Goal: Task Accomplishment & Management: Use online tool/utility

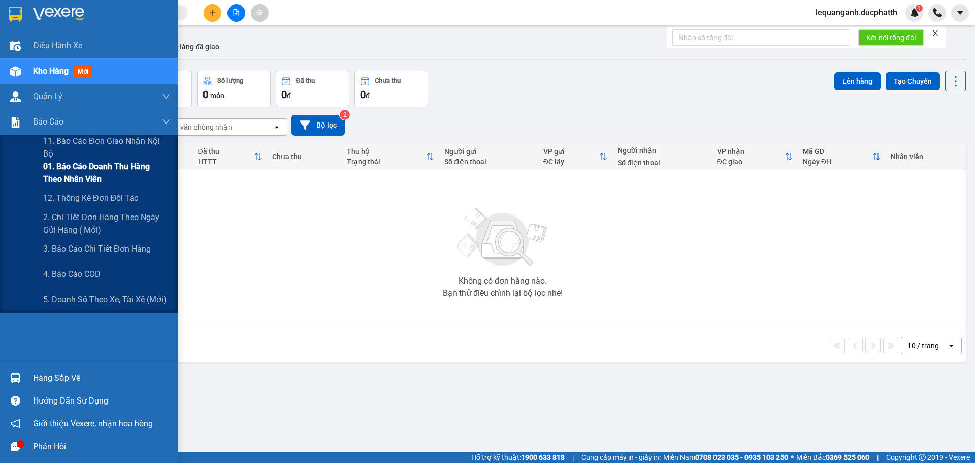
click at [71, 173] on span "01. Báo cáo doanh thu hàng theo nhân viên" at bounding box center [106, 172] width 127 height 25
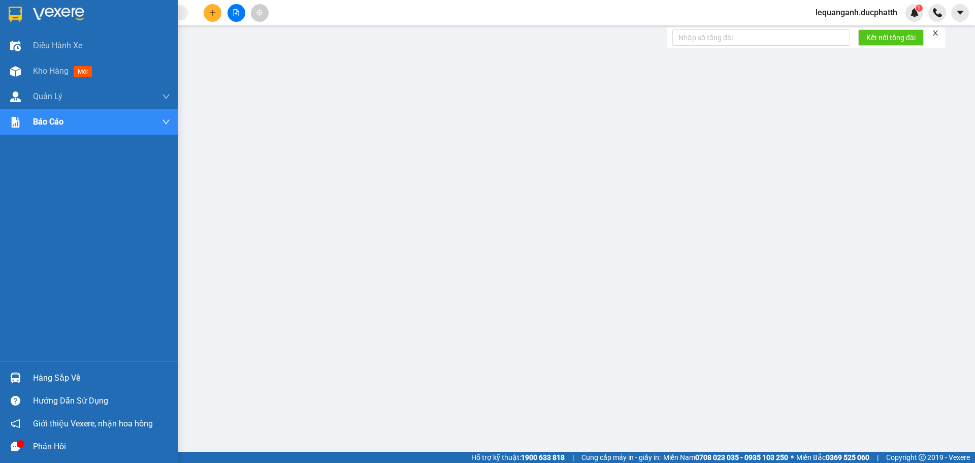
click at [64, 378] on div "Hàng sắp về" at bounding box center [101, 377] width 137 height 15
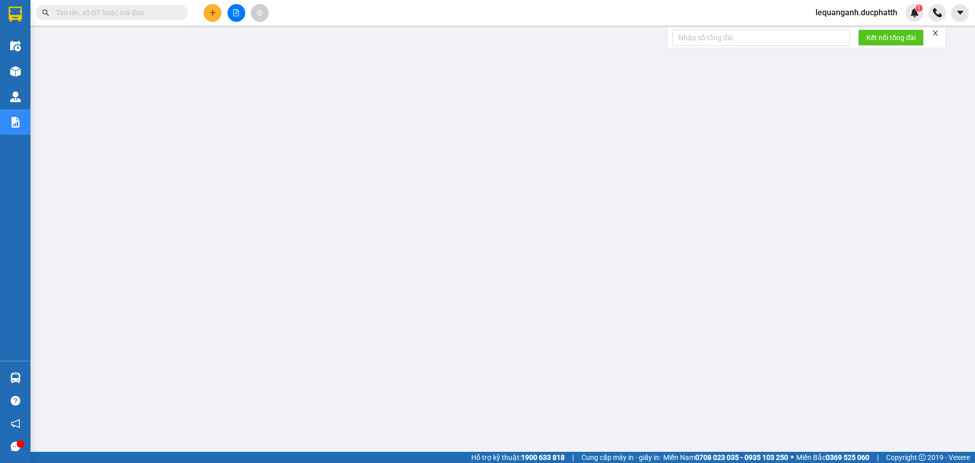
click at [873, 10] on span "lequanganh.ducphatth" at bounding box center [856, 12] width 98 height 13
click at [840, 30] on span "Đăng xuất" at bounding box center [861, 31] width 78 height 11
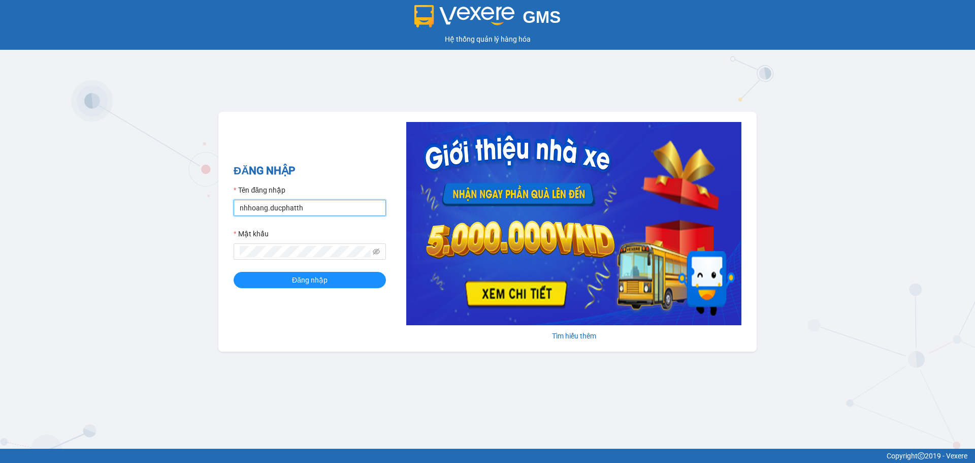
click at [302, 212] on input "nhhoang.ducphatth" at bounding box center [310, 208] width 152 height 16
type input "lequanganh.ducphatth"
click at [234, 272] on button "Đăng nhập" at bounding box center [310, 280] width 152 height 16
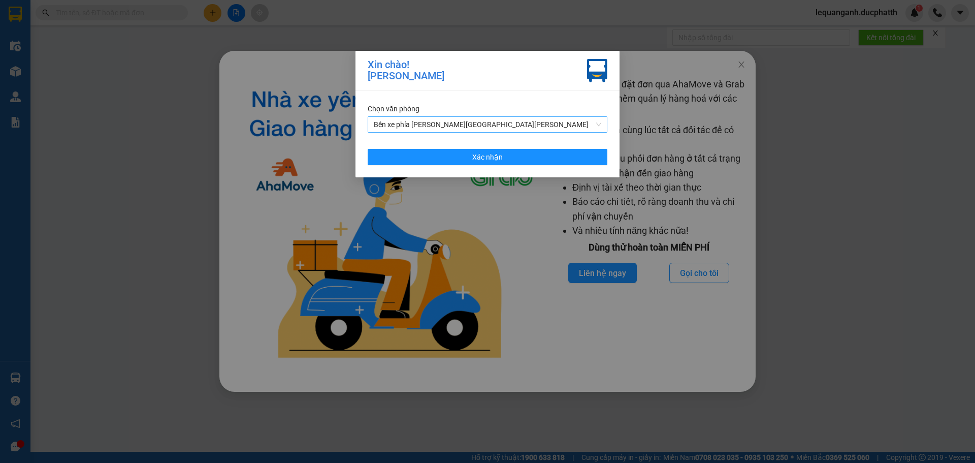
click at [428, 132] on span "Bến xe phía Tây Thanh Hóa" at bounding box center [488, 124] width 228 height 15
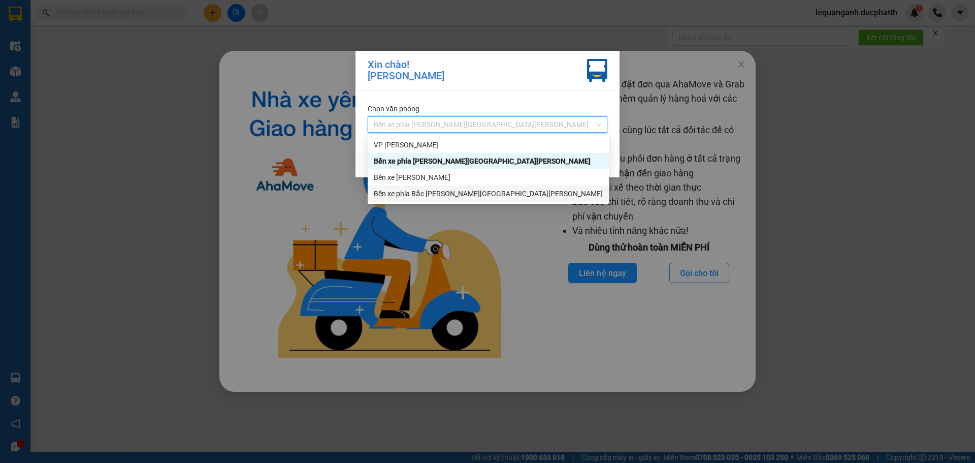
click at [440, 195] on div "Bến xe phía Bắc Thanh Hóa" at bounding box center [488, 193] width 229 height 11
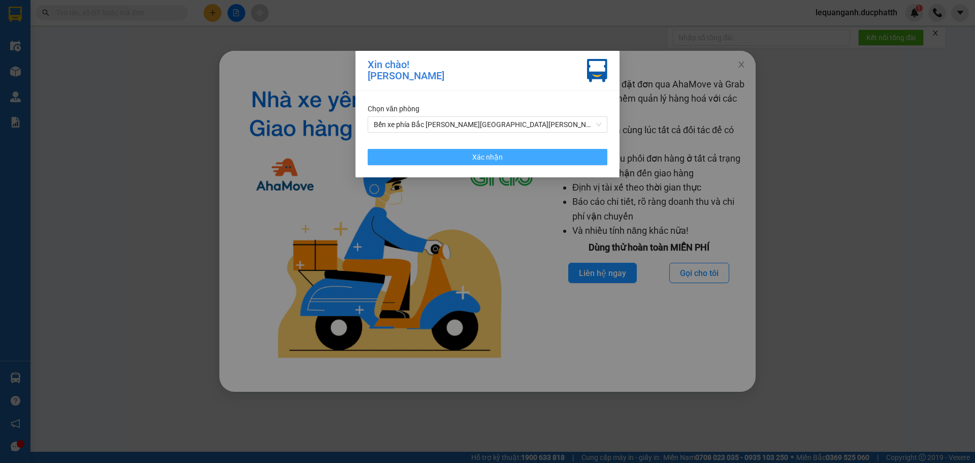
click at [454, 154] on button "Xác nhận" at bounding box center [488, 157] width 240 height 16
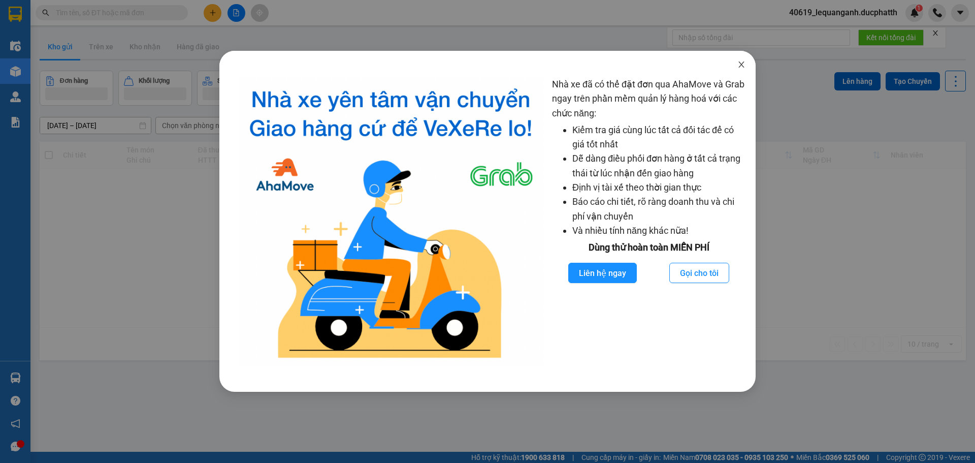
click at [743, 67] on icon "close" at bounding box center [741, 64] width 6 height 6
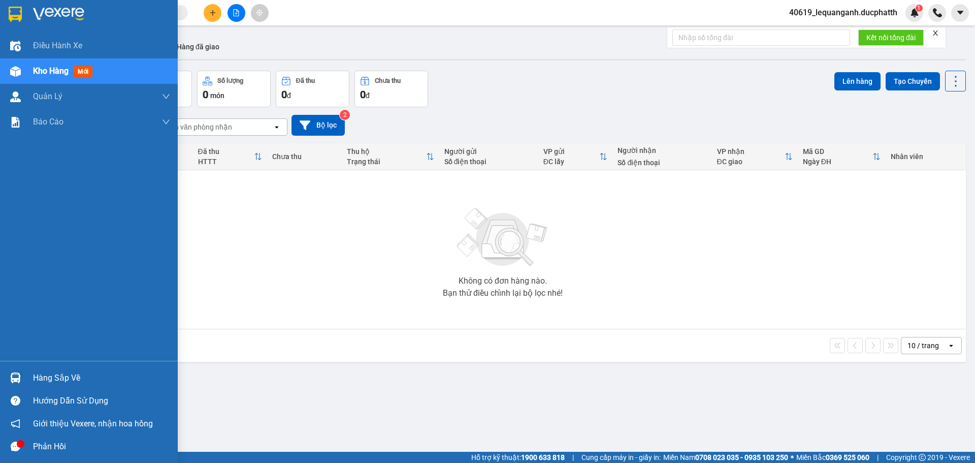
click at [60, 376] on div "Hàng sắp về" at bounding box center [101, 377] width 137 height 15
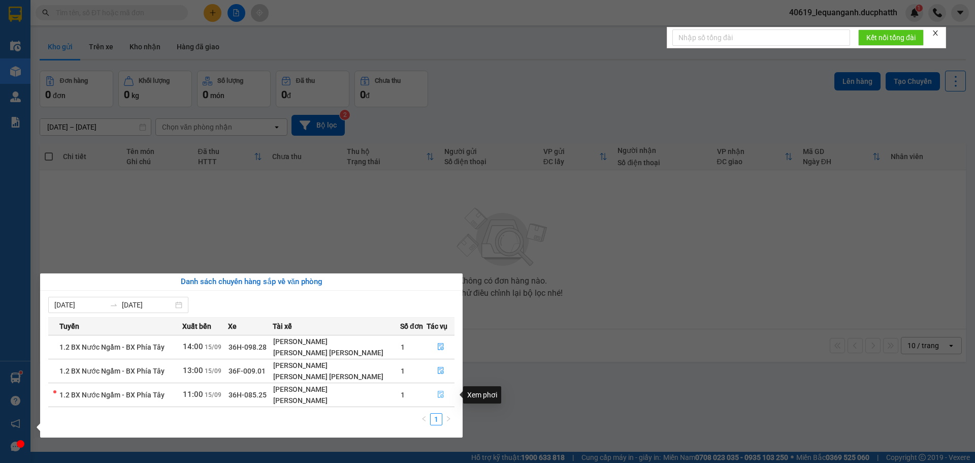
click at [437, 393] on icon "file-done" at bounding box center [440, 394] width 7 height 7
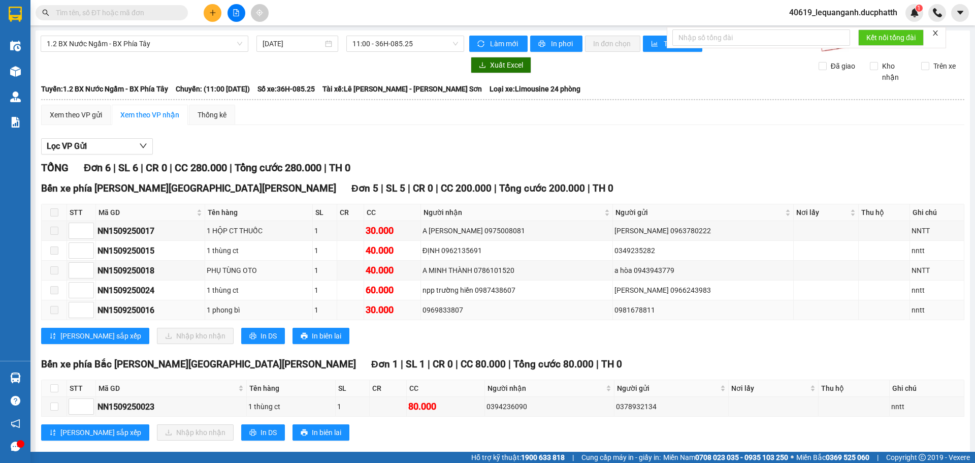
scroll to position [17, 0]
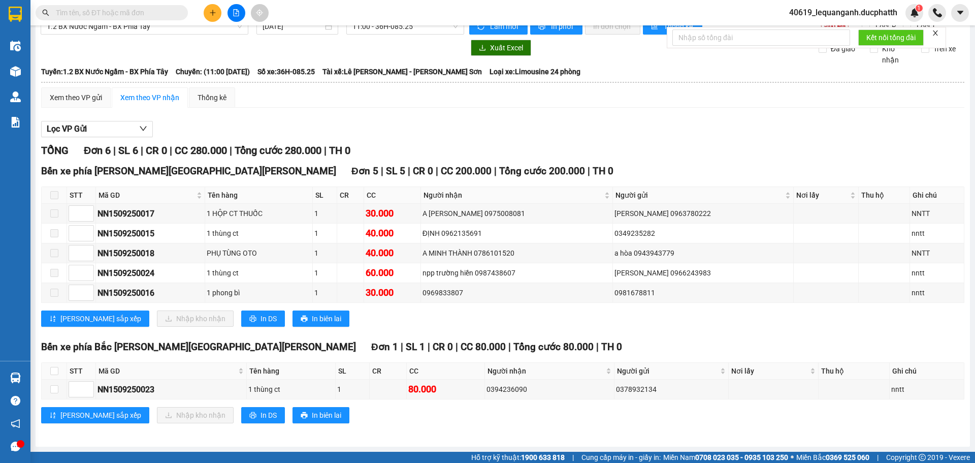
click at [48, 367] on th at bounding box center [54, 371] width 25 height 17
click at [54, 365] on label at bounding box center [54, 370] width 8 height 11
click at [54, 367] on input "checkbox" at bounding box center [54, 371] width 8 height 8
checkbox input "true"
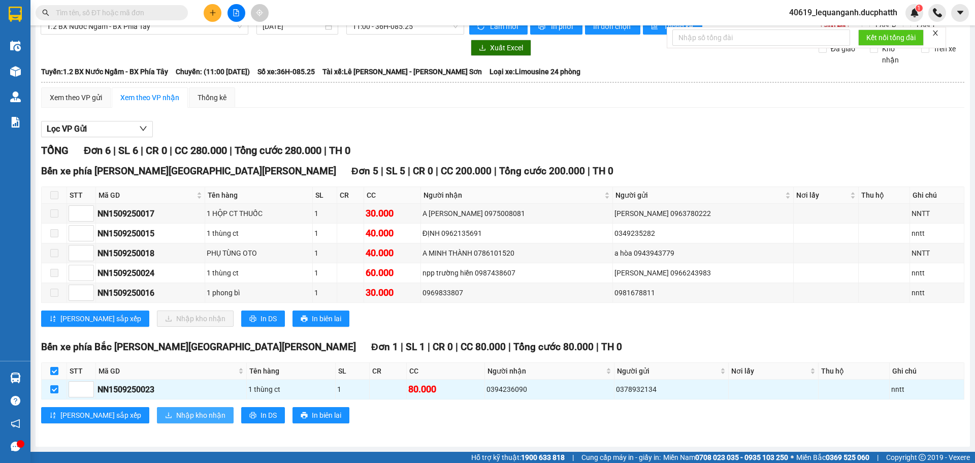
click at [176, 413] on span "Nhập kho nhận" at bounding box center [200, 414] width 49 height 11
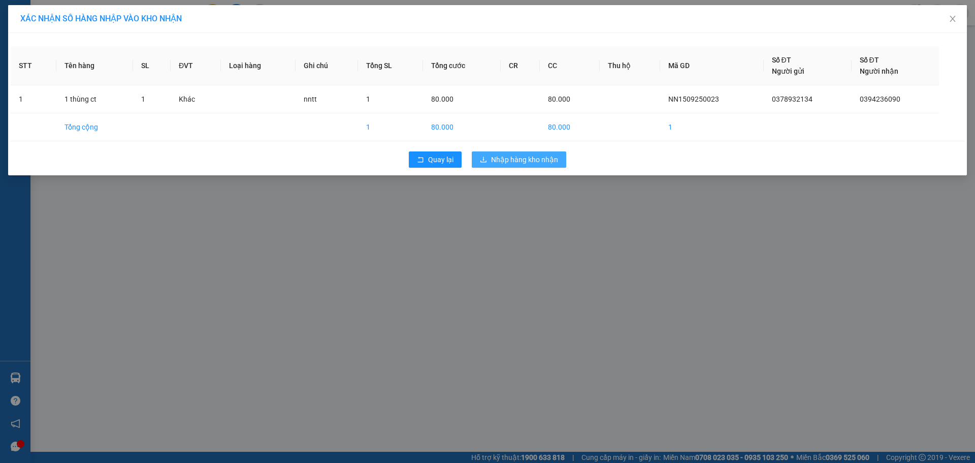
click at [523, 158] on span "Nhập hàng kho nhận" at bounding box center [524, 159] width 67 height 11
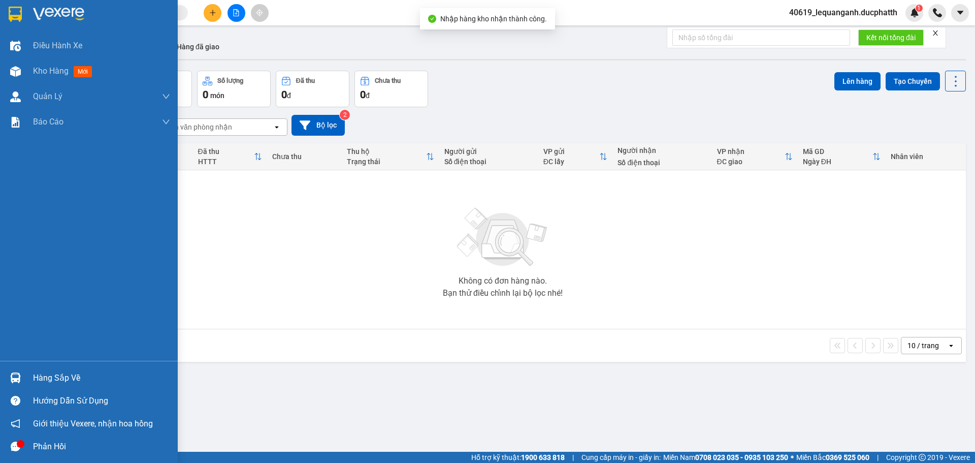
click at [22, 378] on div at bounding box center [16, 378] width 18 height 18
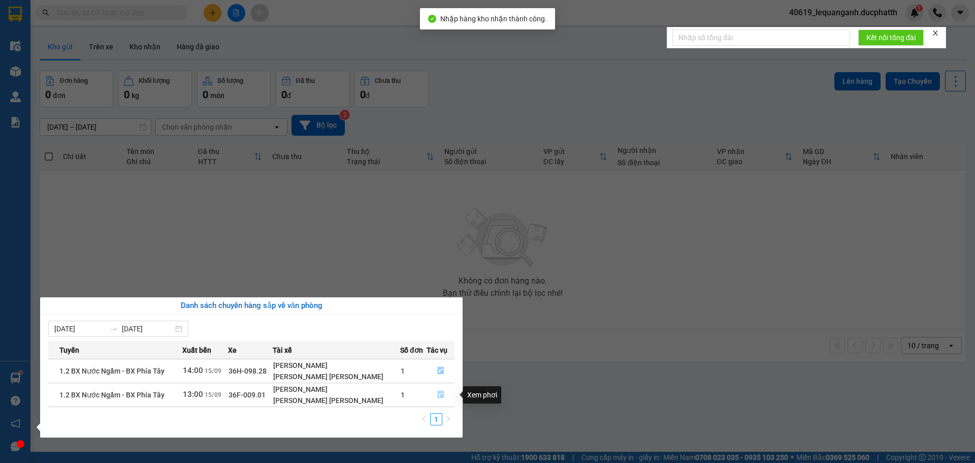
click at [438, 396] on icon "file-done" at bounding box center [441, 394] width 6 height 7
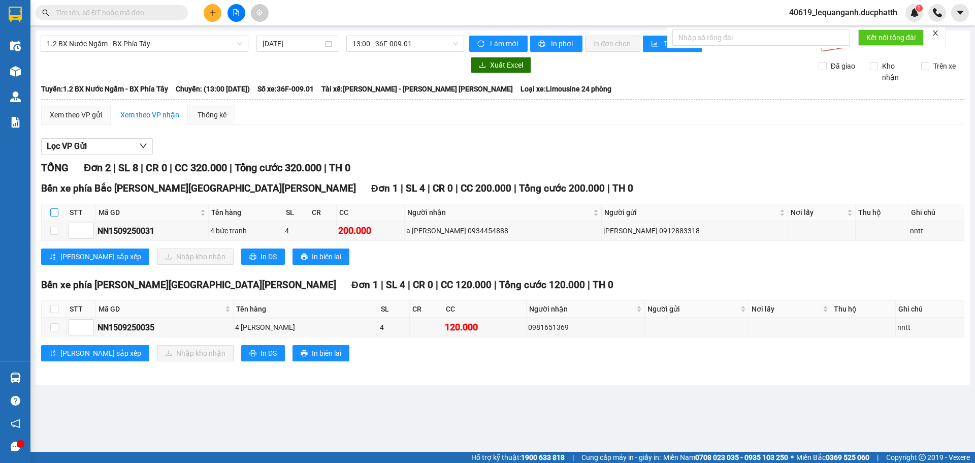
click at [53, 210] on input "checkbox" at bounding box center [54, 212] width 8 height 8
checkbox input "true"
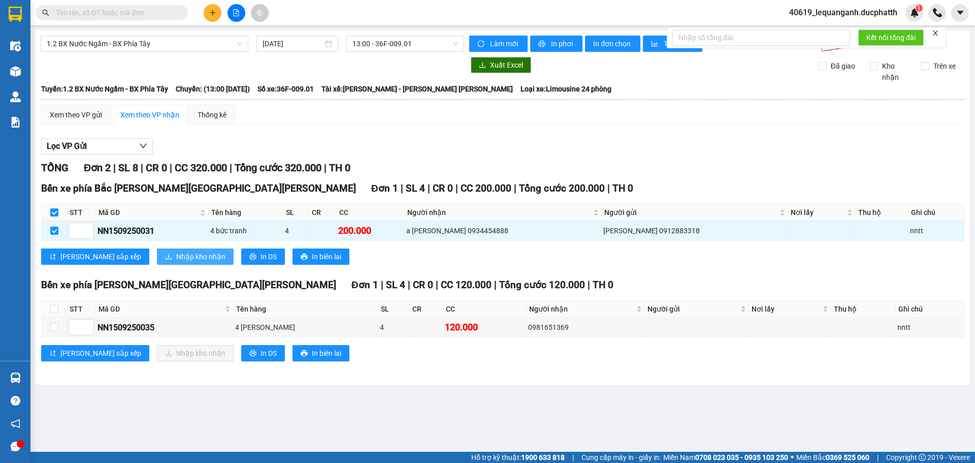
click at [176, 259] on span "Nhập kho nhận" at bounding box center [200, 256] width 49 height 11
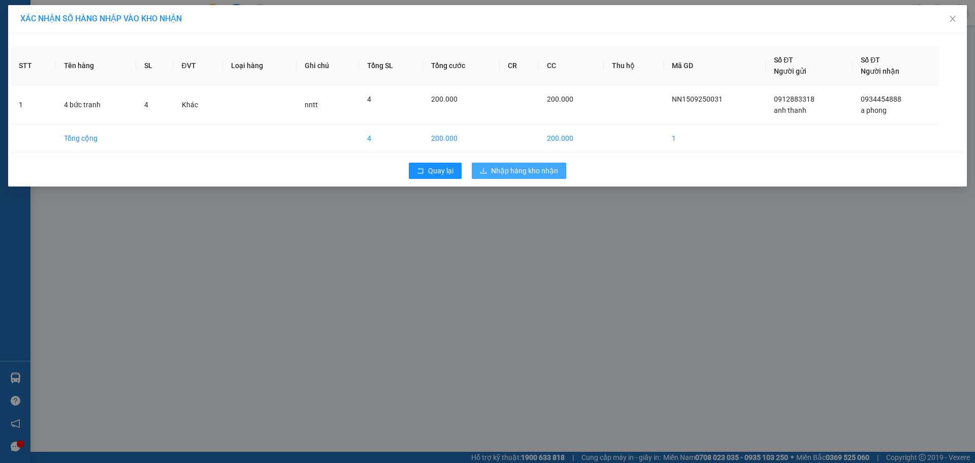
click at [517, 164] on button "Nhập hàng kho nhận" at bounding box center [519, 171] width 94 height 16
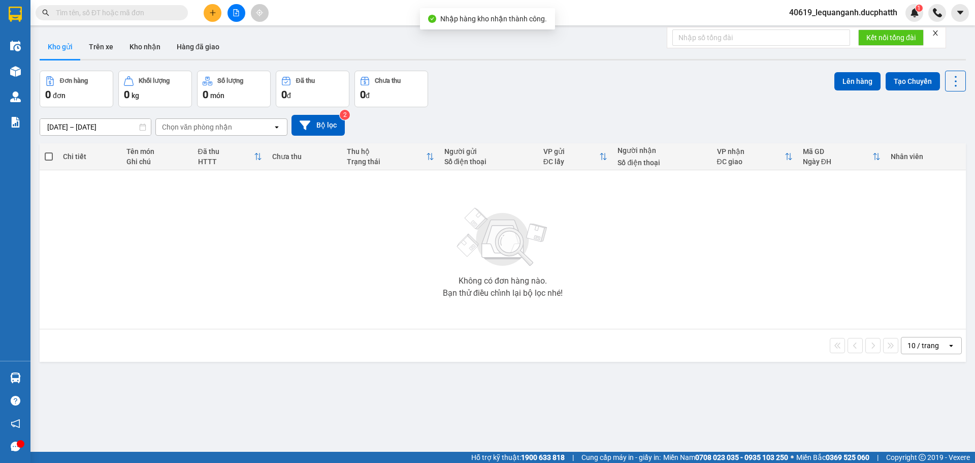
click at [17, 380] on img at bounding box center [15, 377] width 11 height 11
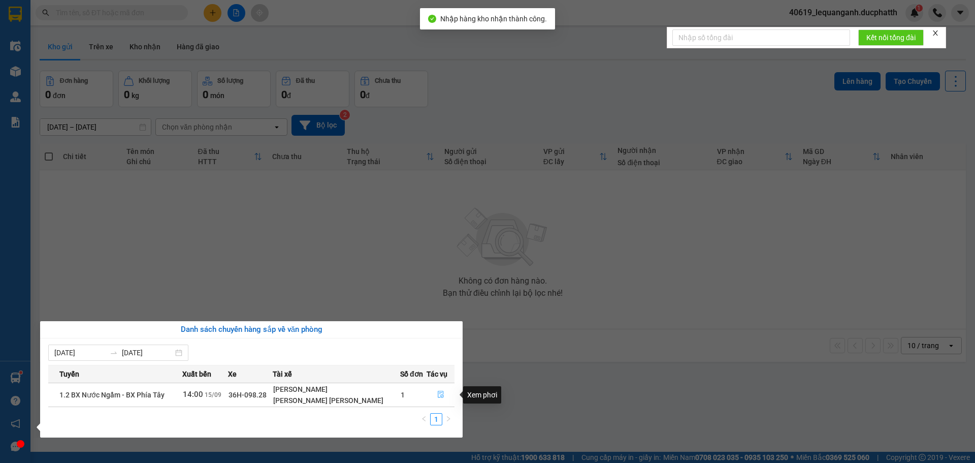
click at [438, 393] on icon "file-done" at bounding box center [440, 394] width 7 height 7
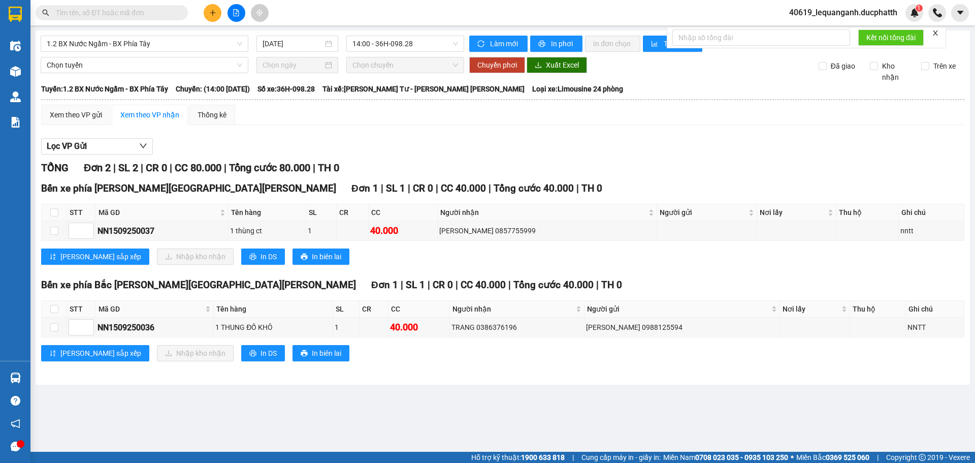
click at [380, 396] on main "1.2 BX Nước Ngầm - BX Phía Tây 15/09/2025 14:00 - 36H-098.28 Làm mới In phơi In…" at bounding box center [487, 225] width 975 height 451
